Goal: Information Seeking & Learning: Learn about a topic

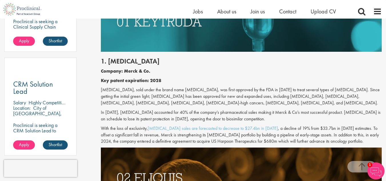
scroll to position [400, 0]
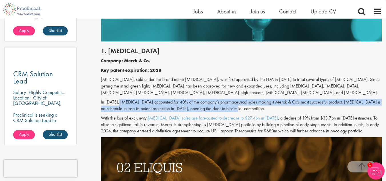
drag, startPoint x: 119, startPoint y: 101, endPoint x: 242, endPoint y: 108, distance: 123.5
click at [242, 108] on p "In [DATE], [MEDICAL_DATA] accounted for 40% of the company’s pharmaceutical sal…" at bounding box center [241, 105] width 281 height 13
click at [267, 105] on p "In [DATE], [MEDICAL_DATA] accounted for 40% of the company’s pharmaceutical sal…" at bounding box center [241, 105] width 281 height 13
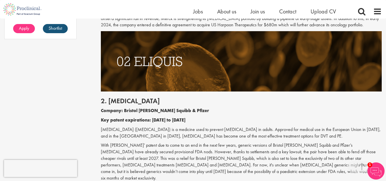
scroll to position [572, 0]
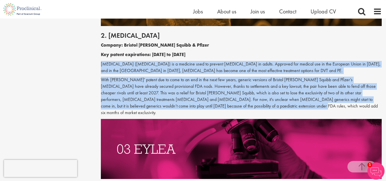
drag, startPoint x: 100, startPoint y: 62, endPoint x: 219, endPoint y: 106, distance: 126.5
click at [221, 105] on p "With [PERSON_NAME]' patent due to come to an end in the next few years, generic…" at bounding box center [241, 96] width 281 height 39
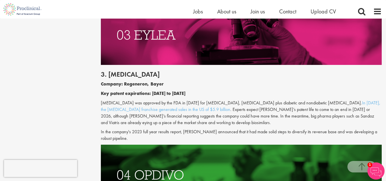
scroll to position [686, 0]
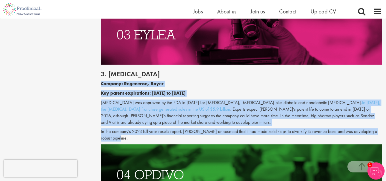
drag, startPoint x: 98, startPoint y: 77, endPoint x: 150, endPoint y: 133, distance: 75.8
click at [164, 128] on p "In the company's 2023 full year results report, [PERSON_NAME] announced that it…" at bounding box center [241, 134] width 281 height 13
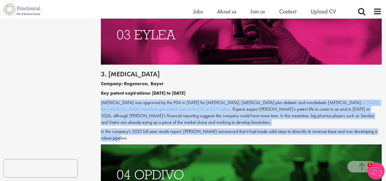
drag, startPoint x: 100, startPoint y: 96, endPoint x: 115, endPoint y: 134, distance: 40.7
click at [139, 128] on p "In the company's 2023 full year results report, [PERSON_NAME] announced that it…" at bounding box center [241, 134] width 281 height 13
drag, startPoint x: 118, startPoint y: 132, endPoint x: 101, endPoint y: 94, distance: 42.0
click at [101, 94] on div "3. [MEDICAL_DATA] Company: Regeneron, Bayer Key patent expirations: [DATE] to […" at bounding box center [242, 105] width 290 height 80
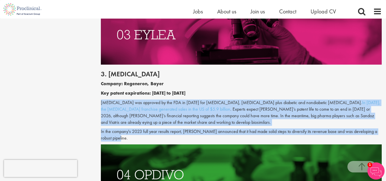
click at [207, 99] on p "[MEDICAL_DATA] was approved by the FDA in [DATE] for [MEDICAL_DATA], [MEDICAL_D…" at bounding box center [241, 112] width 281 height 26
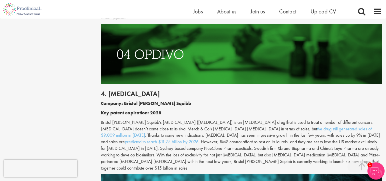
scroll to position [829, 0]
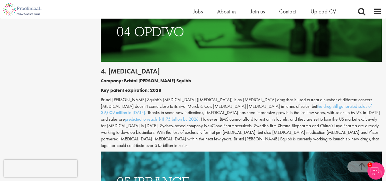
click at [202, 99] on p "Bristol [PERSON_NAME] Squibb’s [MEDICAL_DATA] ([MEDICAL_DATA]) is an [MEDICAL_D…" at bounding box center [241, 123] width 281 height 52
click at [202, 101] on p "Bristol [PERSON_NAME] Squibb’s [MEDICAL_DATA] ([MEDICAL_DATA]) is an [MEDICAL_D…" at bounding box center [241, 123] width 281 height 52
click at [201, 101] on p "Bristol [PERSON_NAME] Squibb’s [MEDICAL_DATA] ([MEDICAL_DATA]) is an [MEDICAL_D…" at bounding box center [241, 123] width 281 height 52
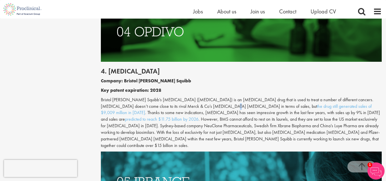
click at [201, 101] on p "Bristol [PERSON_NAME] Squibb’s [MEDICAL_DATA] ([MEDICAL_DATA]) is an [MEDICAL_D…" at bounding box center [241, 123] width 281 height 52
click at [206, 101] on p "Bristol [PERSON_NAME] Squibb’s [MEDICAL_DATA] ([MEDICAL_DATA]) is an [MEDICAL_D…" at bounding box center [241, 123] width 281 height 52
click at [204, 108] on p "Bristol [PERSON_NAME] Squibb’s [MEDICAL_DATA] ([MEDICAL_DATA]) is an [MEDICAL_D…" at bounding box center [241, 123] width 281 height 52
click at [199, 118] on p "Bristol [PERSON_NAME] Squibb’s [MEDICAL_DATA] ([MEDICAL_DATA]) is an [MEDICAL_D…" at bounding box center [241, 123] width 281 height 52
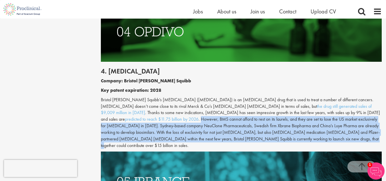
drag, startPoint x: 341, startPoint y: 106, endPoint x: 206, endPoint y: 133, distance: 138.3
click at [206, 133] on p "Bristol [PERSON_NAME] Squibb’s [MEDICAL_DATA] ([MEDICAL_DATA]) is an [MEDICAL_D…" at bounding box center [241, 123] width 281 height 52
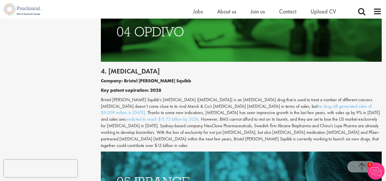
click at [222, 136] on div "4. [MEDICAL_DATA] Company: Bristol [PERSON_NAME] Squibb Key patent expiration: …" at bounding box center [242, 107] width 290 height 90
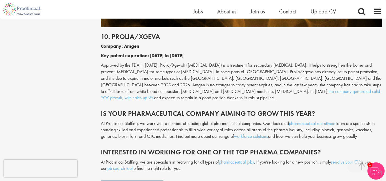
scroll to position [1801, 0]
